Goal: Task Accomplishment & Management: Manage account settings

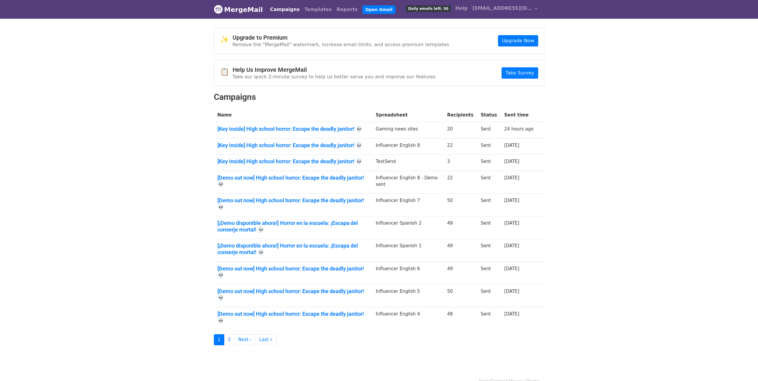
click at [175, 18] on header "MergeMail Campaigns Templates Reports Open Gmail Daily emails left: 50 Help los…" at bounding box center [379, 9] width 758 height 19
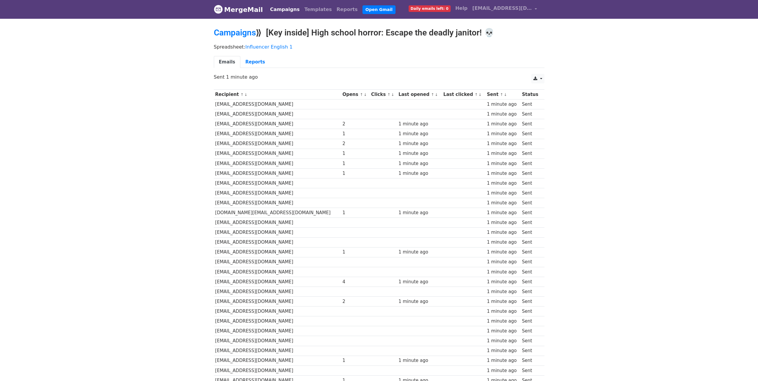
click at [249, 10] on link "MergeMail" at bounding box center [238, 9] width 49 height 13
